Goal: Complete application form

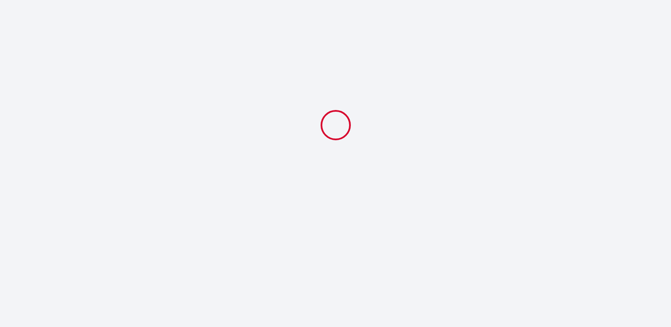
select select
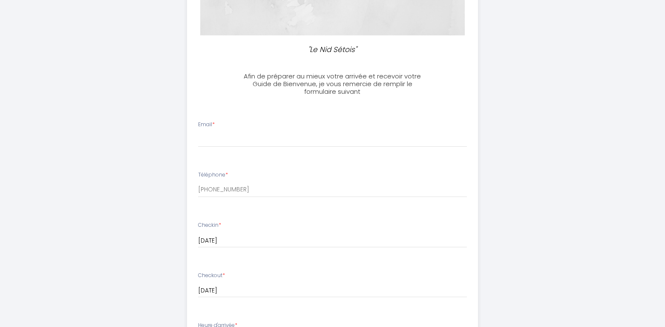
scroll to position [170, 0]
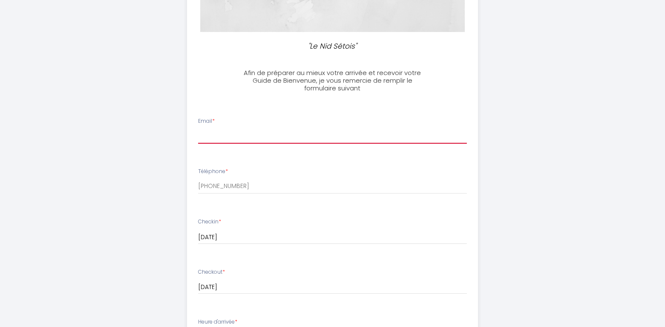
click at [239, 134] on input "Email *" at bounding box center [332, 135] width 269 height 15
type input "[EMAIL_ADDRESS][DOMAIN_NAME]"
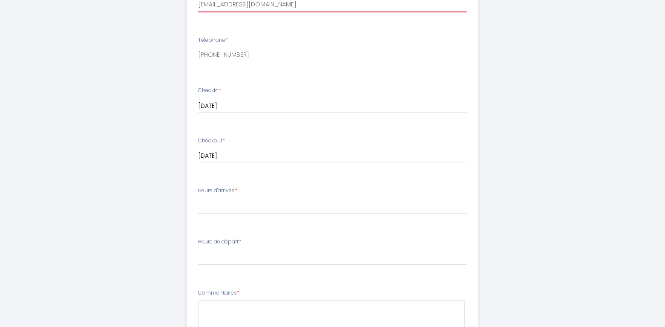
scroll to position [341, 0]
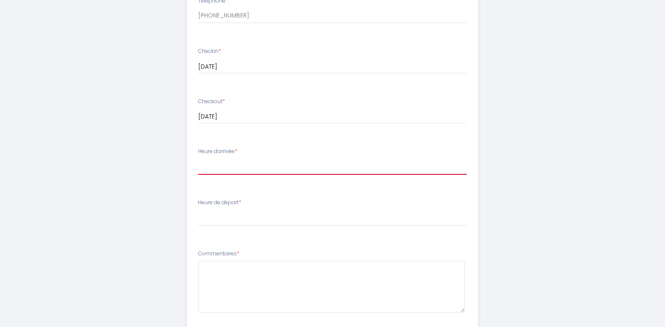
click at [220, 167] on select "16:00 16:30 17:00 17:30 18:00 18:30 19:00 19:30 20:00 20:30 21:00 21:30 22:00 2…" at bounding box center [332, 166] width 269 height 16
select select "16:00"
click at [198, 158] on select "16:00 16:30 17:00 17:30 18:00 18:30 19:00 19:30 20:00 20:30 21:00 21:30 22:00 2…" at bounding box center [332, 166] width 269 height 16
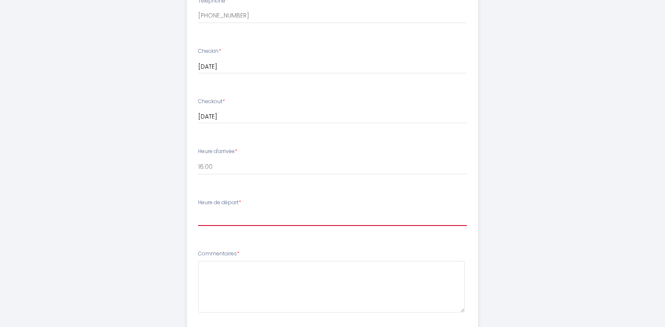
click at [221, 219] on select "00:00 00:30 01:00 01:30 02:00 02:30 03:00 03:30 04:00 04:30 05:00 05:30 06:00 0…" at bounding box center [332, 217] width 269 height 16
select select "10:00"
click at [198, 209] on select "00:00 00:30 01:00 01:30 02:00 02:30 03:00 03:30 04:00 04:30 05:00 05:30 06:00 0…" at bounding box center [332, 217] width 269 height 16
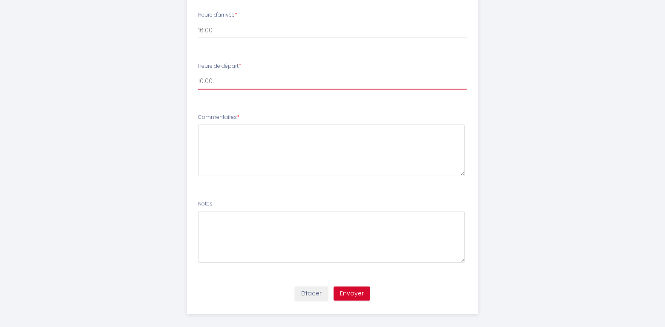
scroll to position [485, 0]
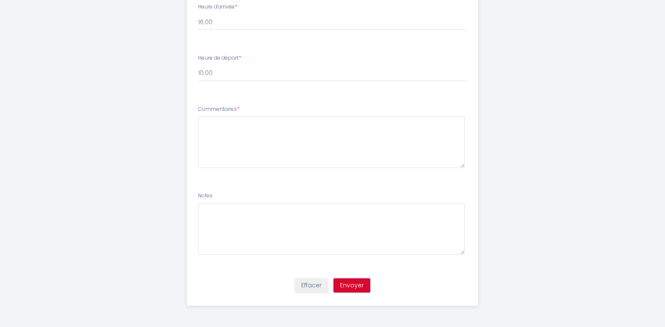
click at [354, 288] on button "Envoyer" at bounding box center [351, 285] width 37 height 14
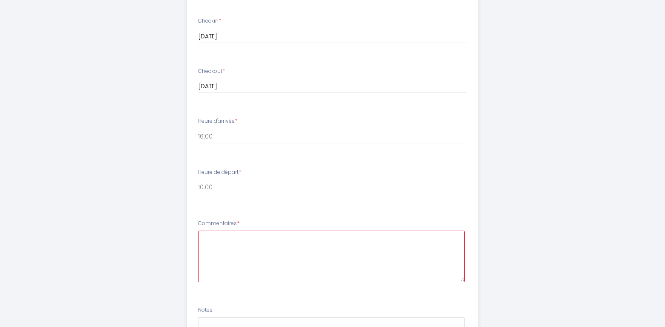
scroll to position [468, 0]
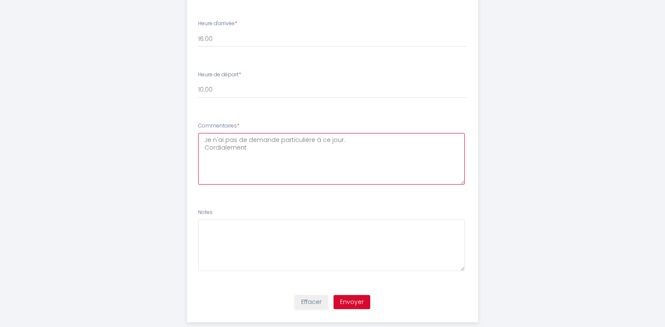
type textarea "Je n'ai pas de demande particulière à ce jour. Cordialement"
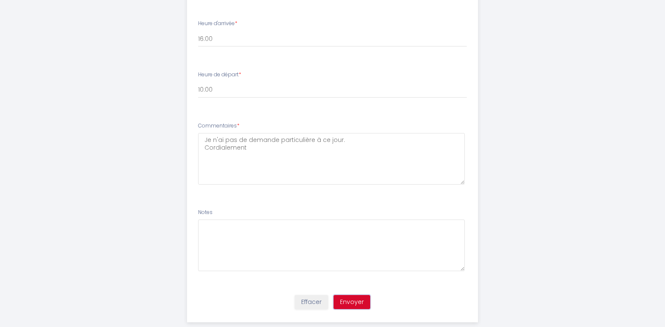
click at [362, 301] on button "Envoyer" at bounding box center [351, 302] width 37 height 14
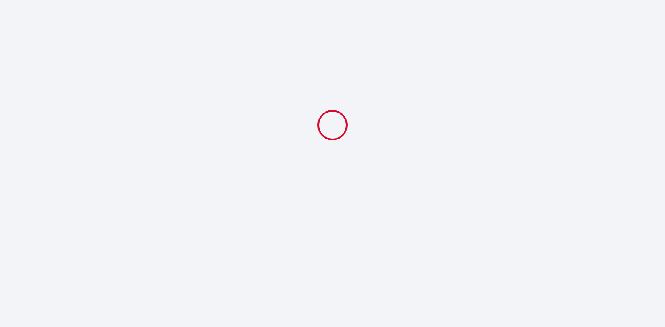
scroll to position [0, 0]
select select "10:00"
